Goal: Book appointment/travel/reservation

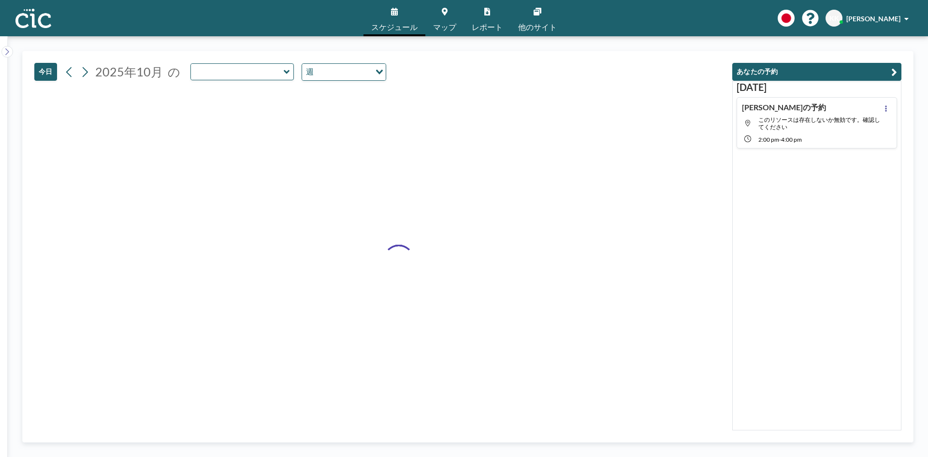
type input "Uroko"
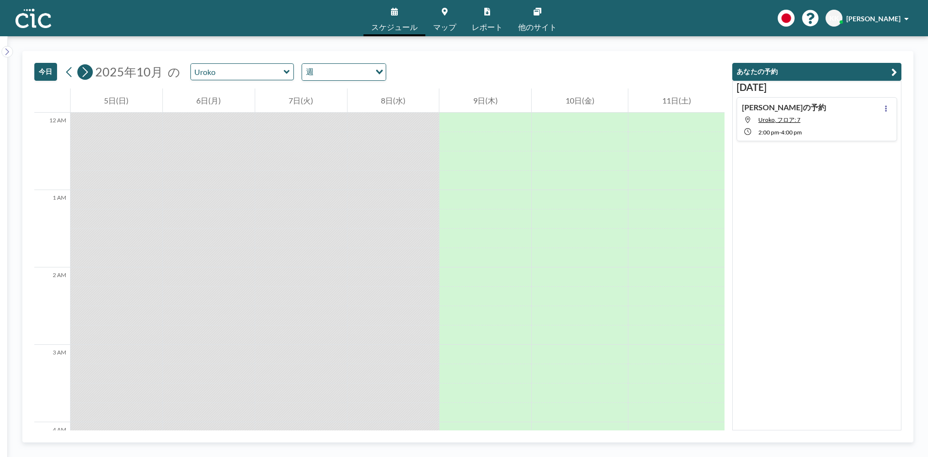
click at [89, 74] on icon at bounding box center [84, 72] width 9 height 15
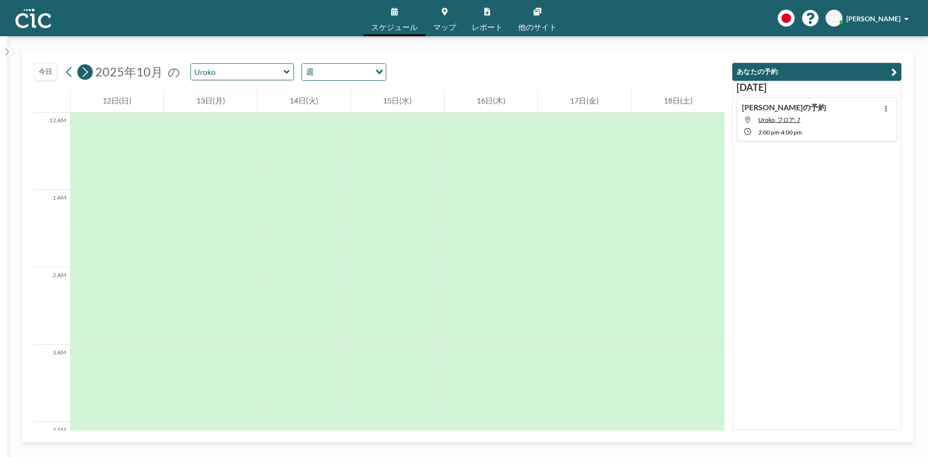
click at [88, 74] on icon at bounding box center [84, 72] width 9 height 15
click at [72, 74] on icon at bounding box center [69, 72] width 9 height 15
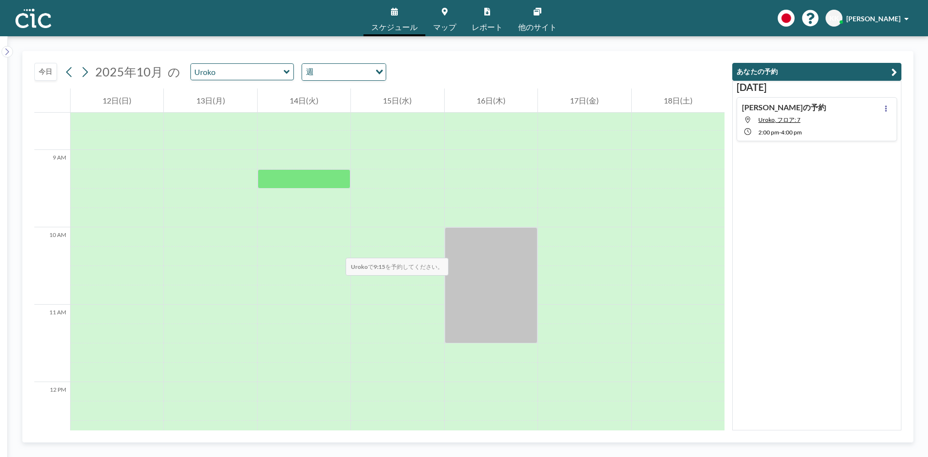
scroll to position [725, 0]
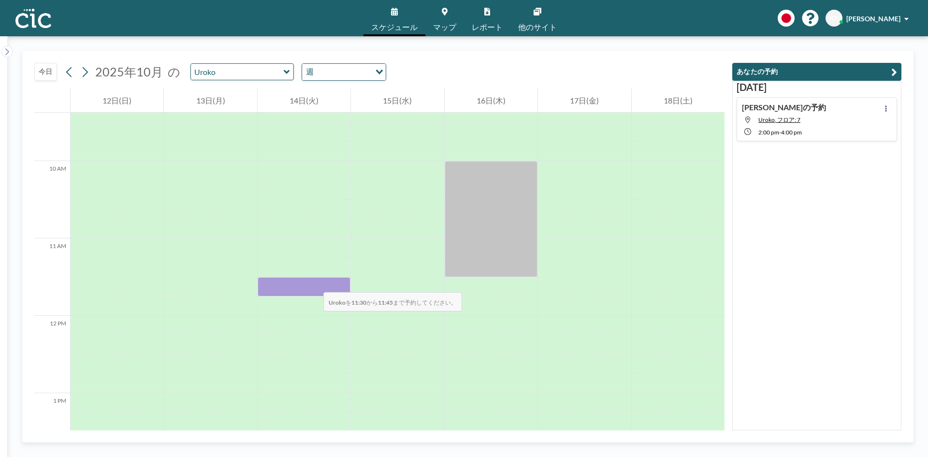
click at [314, 282] on div at bounding box center [304, 286] width 93 height 19
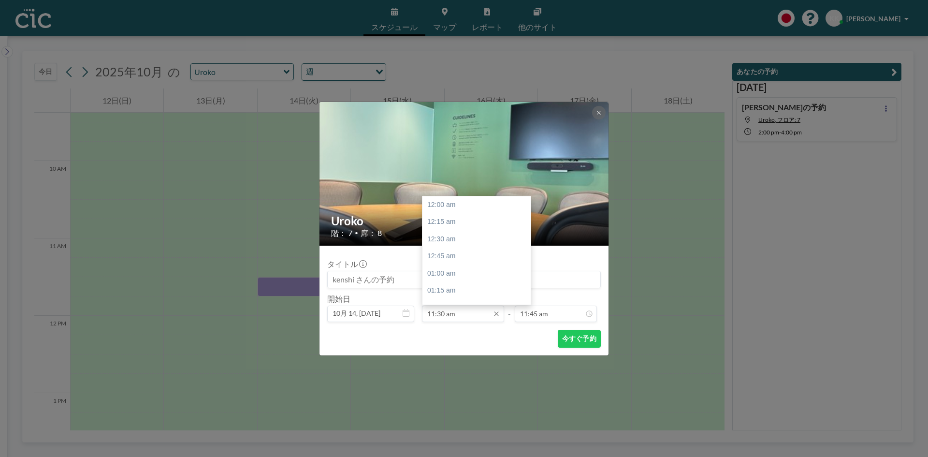
scroll to position [791, 0]
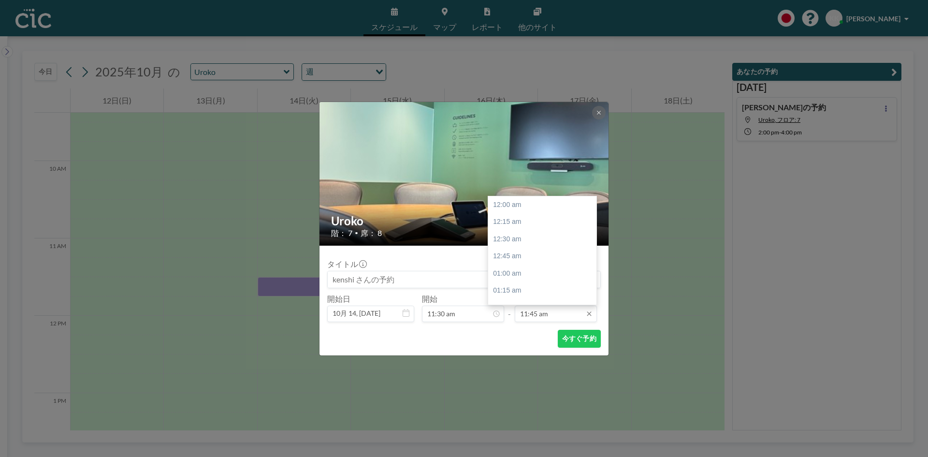
click at [524, 316] on input "11:45 am" at bounding box center [556, 314] width 82 height 16
click at [509, 260] on div "12:30 pm" at bounding box center [544, 256] width 113 height 17
type input "12:30 pm"
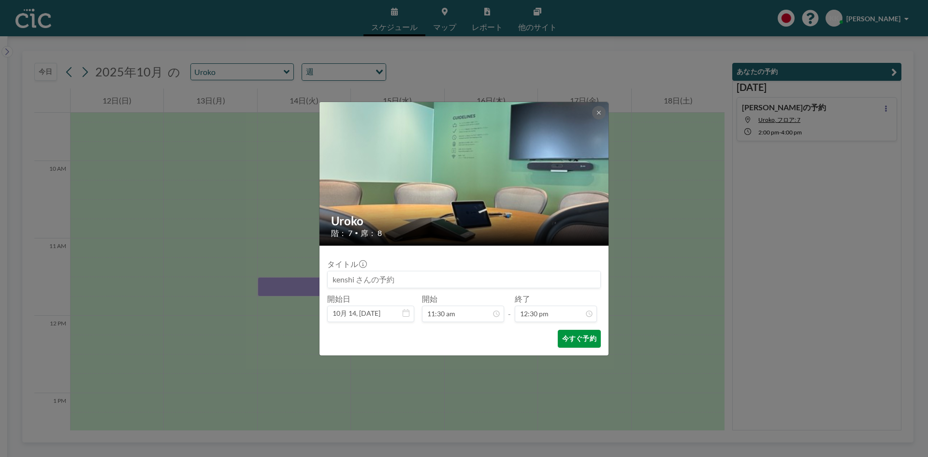
scroll to position [861, 0]
click at [582, 342] on button "今すぐ予約" at bounding box center [579, 339] width 43 height 18
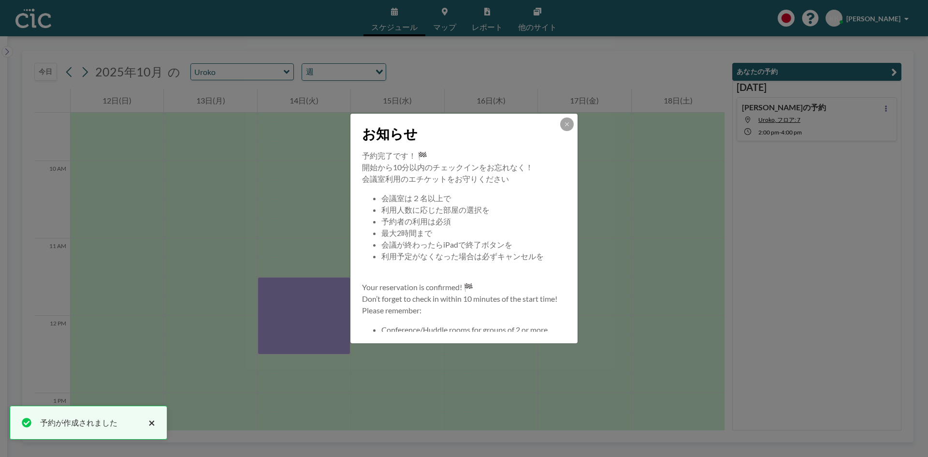
click at [153, 421] on button "×" at bounding box center [150, 423] width 12 height 12
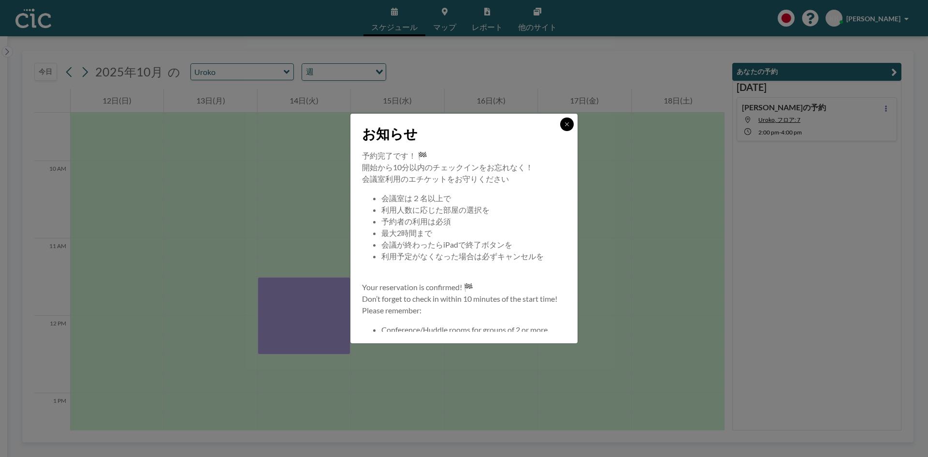
click at [563, 126] on button at bounding box center [567, 124] width 14 height 14
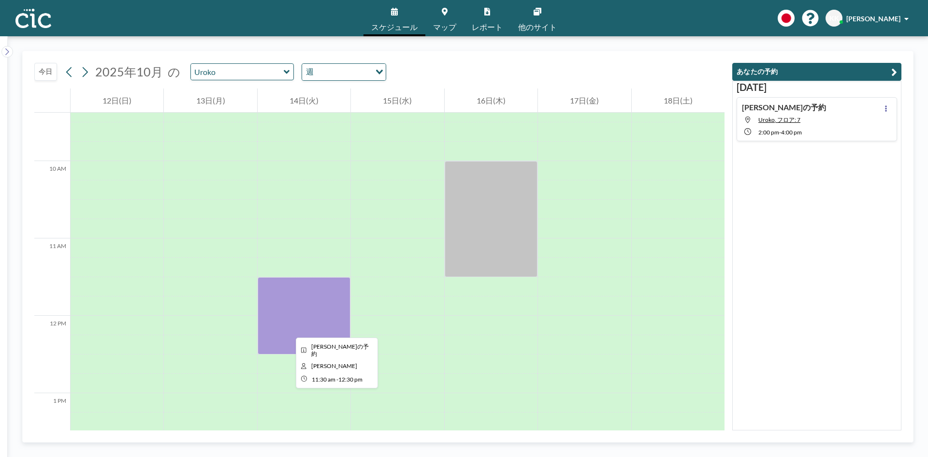
click at [288, 329] on div at bounding box center [304, 315] width 93 height 77
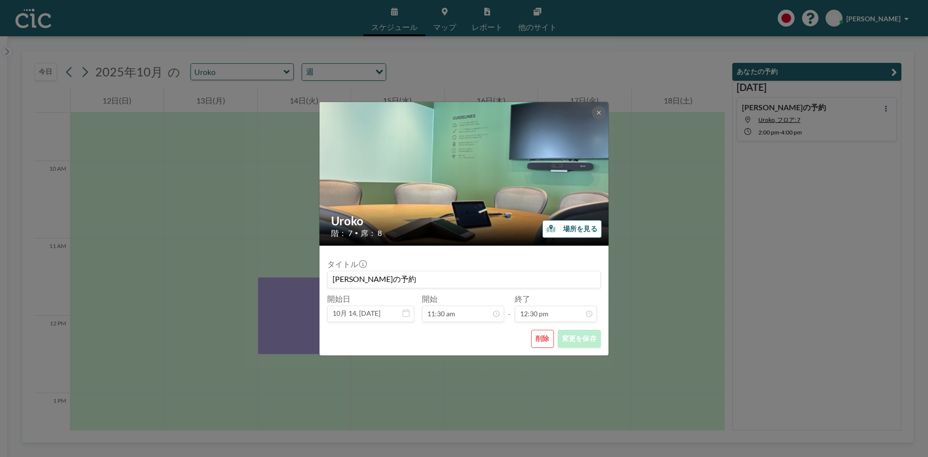
click at [545, 345] on button "削除" at bounding box center [542, 339] width 23 height 18
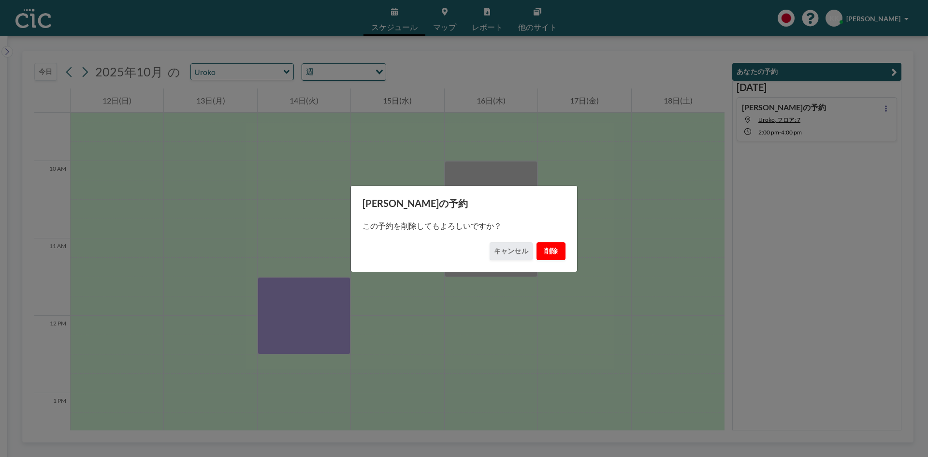
click at [549, 252] on button "削除" at bounding box center [551, 251] width 29 height 18
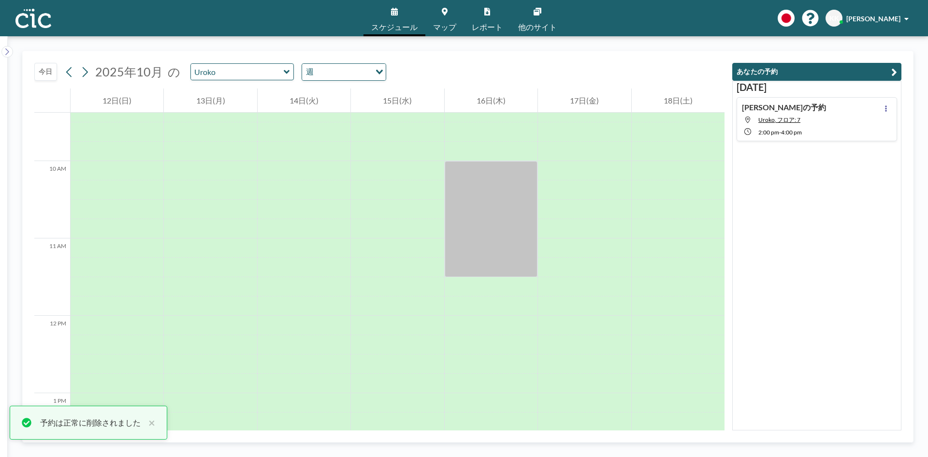
click at [284, 74] on icon at bounding box center [287, 72] width 6 height 10
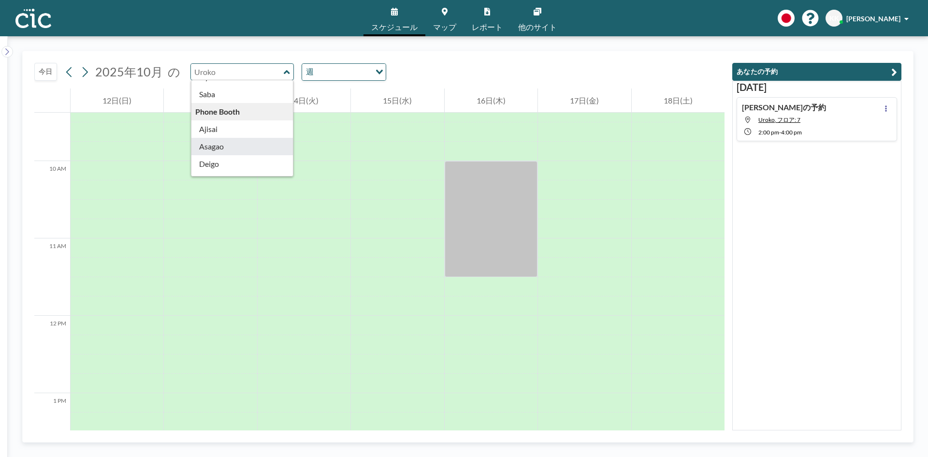
scroll to position [145, 0]
type input "Saba"
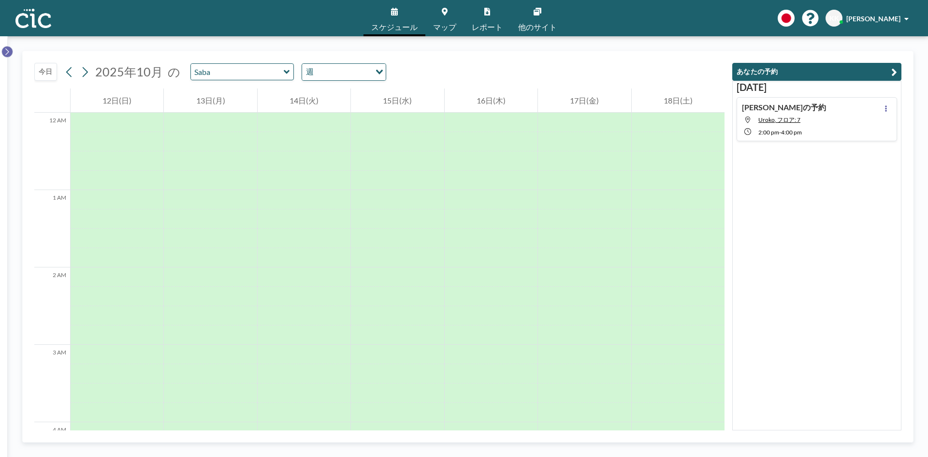
click at [8, 54] on icon at bounding box center [7, 52] width 6 height 10
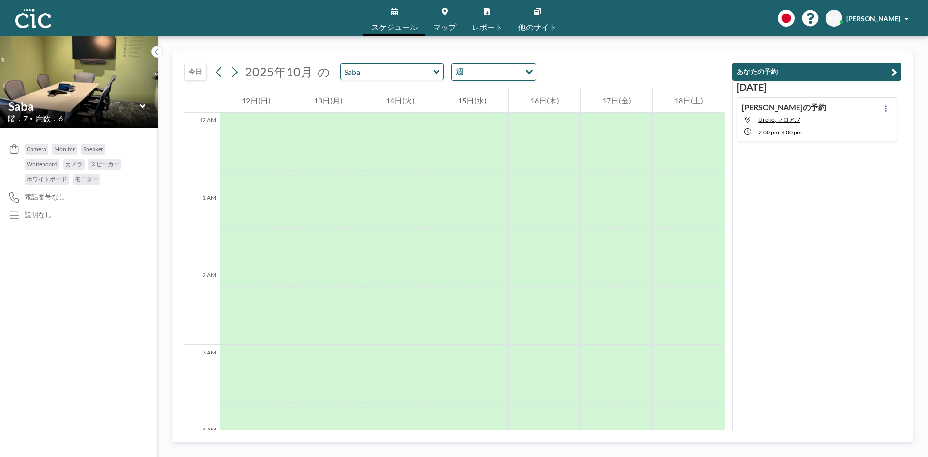
click at [434, 68] on icon at bounding box center [437, 72] width 6 height 10
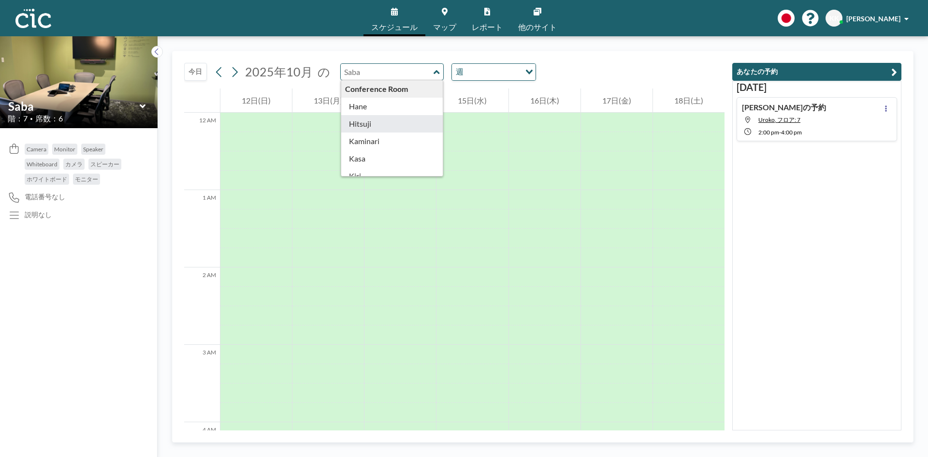
type input "Hitsuji"
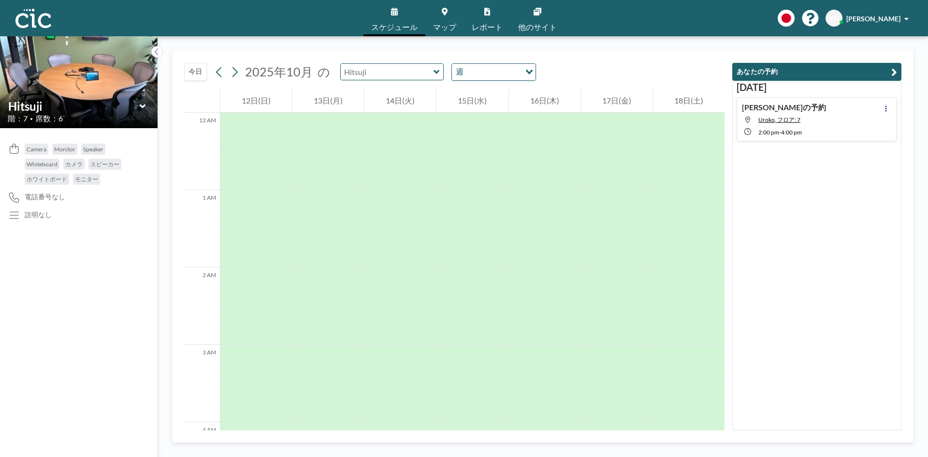
click at [385, 75] on input "text" at bounding box center [387, 72] width 93 height 16
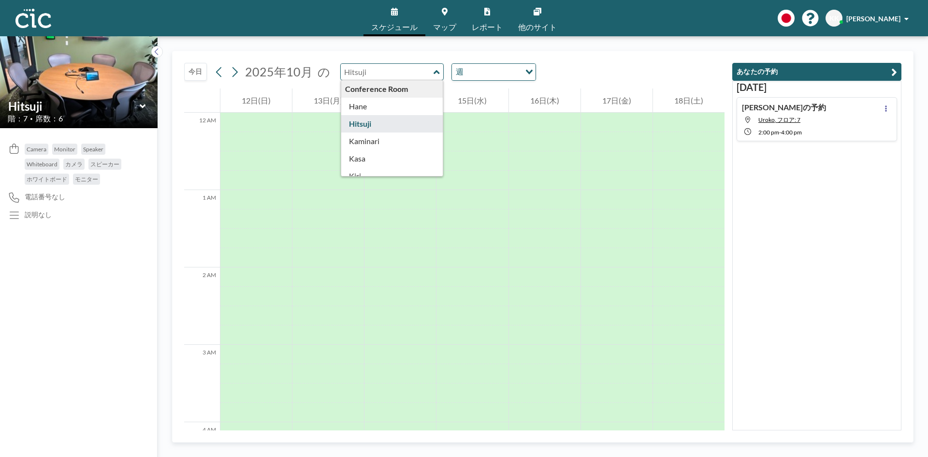
type input "Hitsuji"
click at [437, 71] on div "Hitsuji Conference Room [PERSON_NAME] Kaminari [PERSON_NAME] [PERSON_NAME] Mada…" at bounding box center [392, 71] width 104 height 17
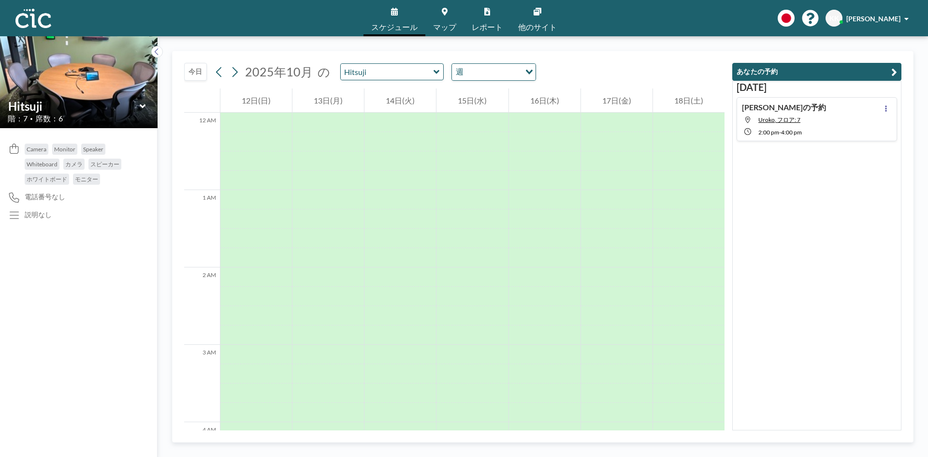
click at [434, 72] on icon at bounding box center [437, 72] width 6 height 4
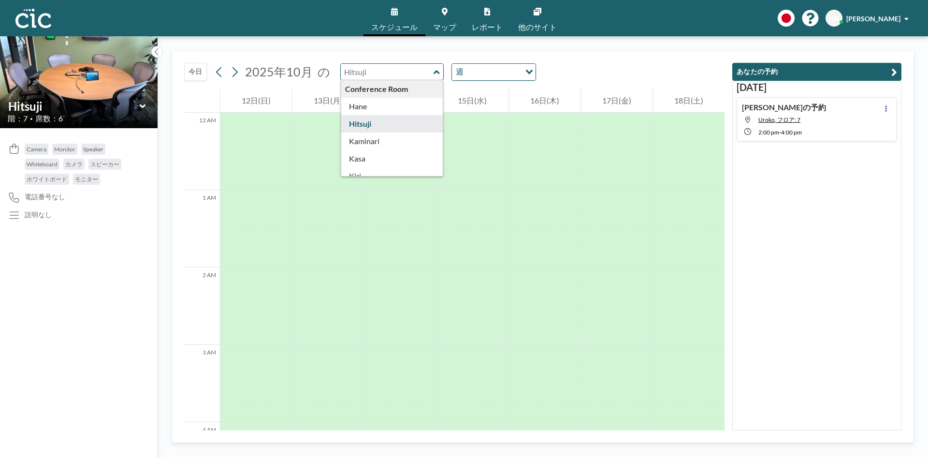
click at [434, 72] on icon at bounding box center [437, 72] width 6 height 4
type input "Hitsuji"
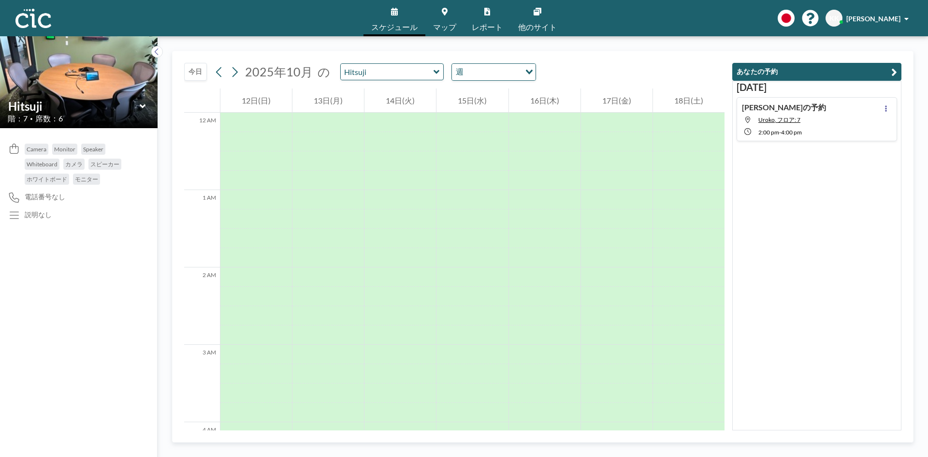
click at [24, 61] on img at bounding box center [79, 82] width 158 height 118
click at [380, 282] on div at bounding box center [401, 286] width 72 height 19
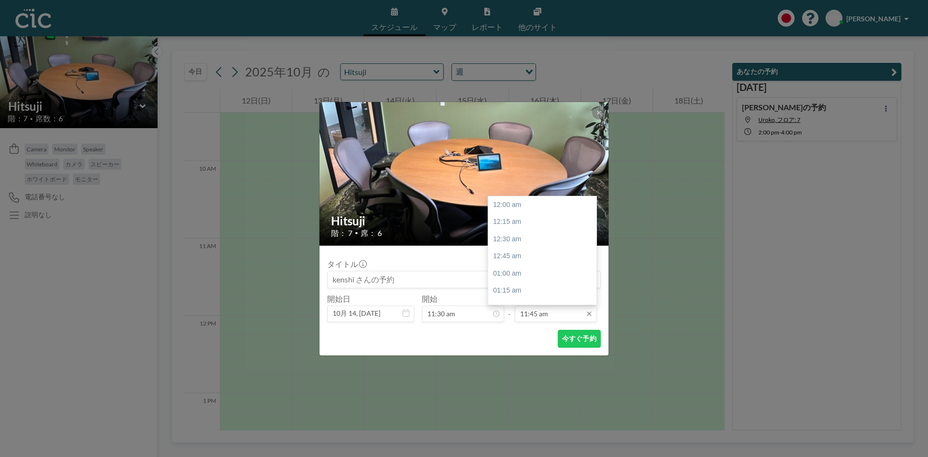
scroll to position [809, 0]
click at [528, 311] on input "11:45 am" at bounding box center [556, 314] width 82 height 16
click at [501, 257] on div "12:30 pm" at bounding box center [544, 256] width 113 height 17
type input "12:30 pm"
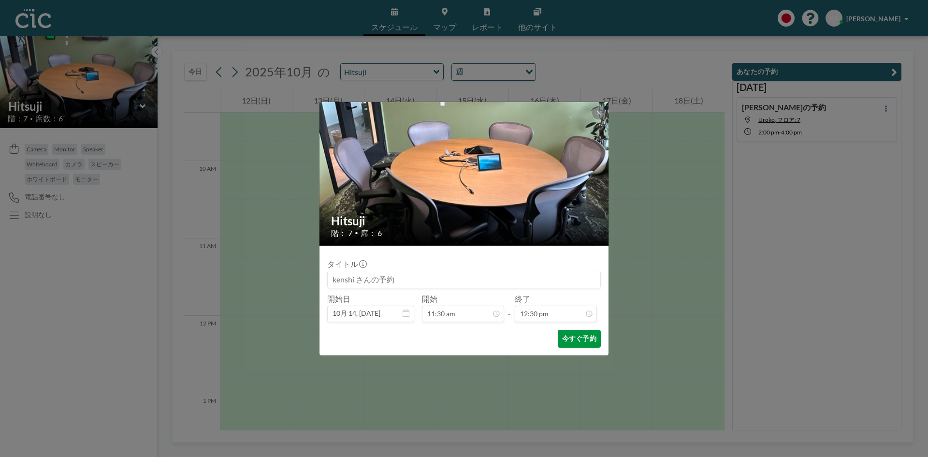
scroll to position [861, 0]
click at [573, 336] on button "今すぐ予約" at bounding box center [579, 339] width 43 height 18
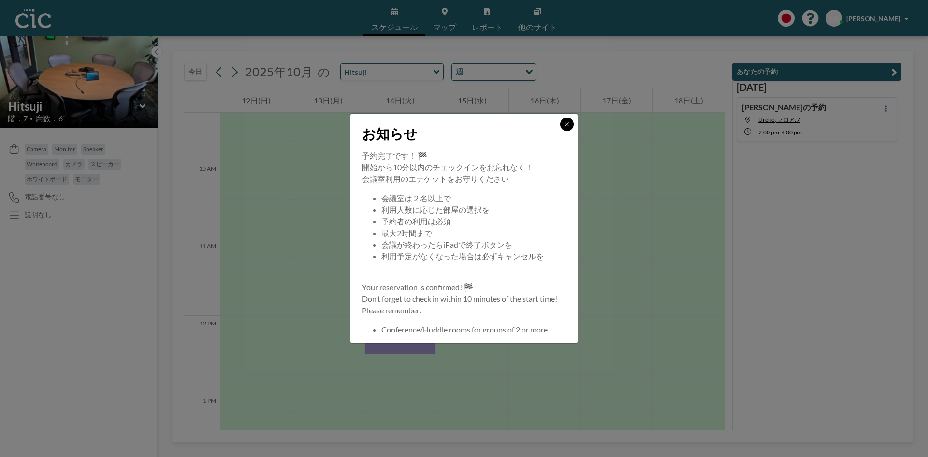
click at [566, 126] on icon at bounding box center [567, 124] width 6 height 6
